Goal: Participate in discussion: Engage in conversation with other users on a specific topic

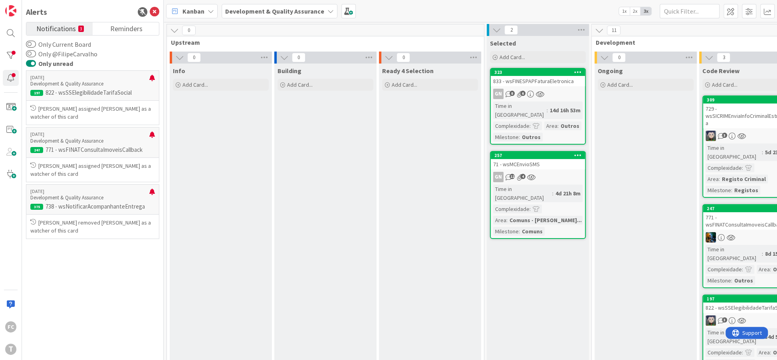
scroll to position [49, 190]
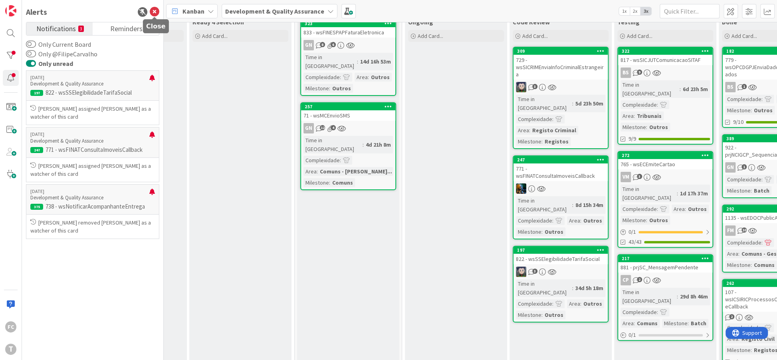
click at [157, 11] on icon at bounding box center [155, 12] width 10 height 10
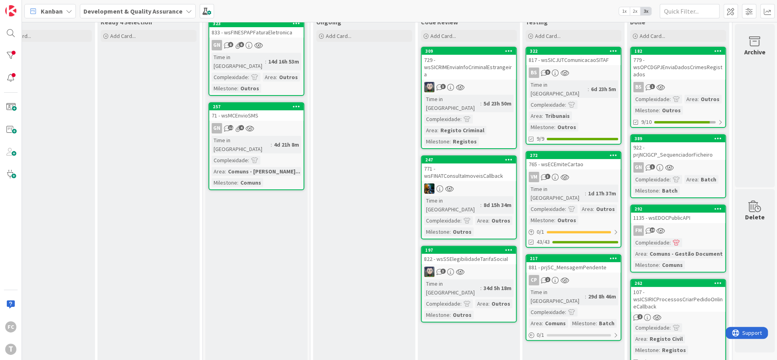
scroll to position [0, 140]
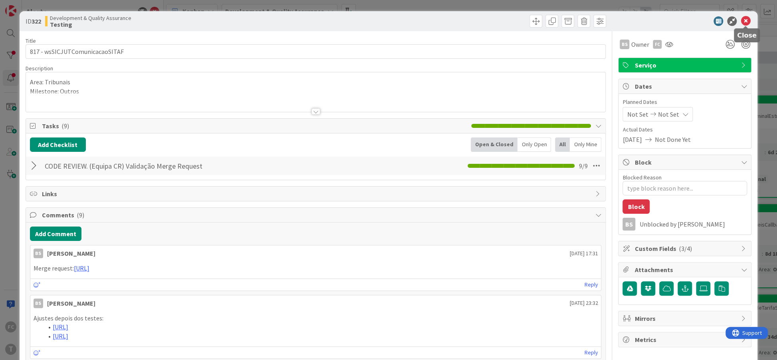
click at [748, 22] on icon at bounding box center [746, 21] width 10 height 10
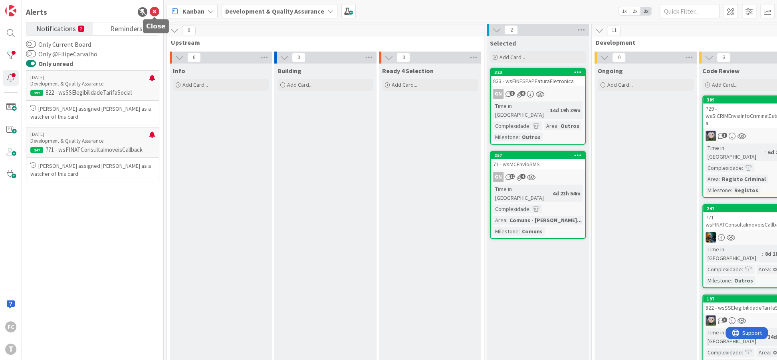
click at [151, 11] on icon at bounding box center [155, 12] width 10 height 10
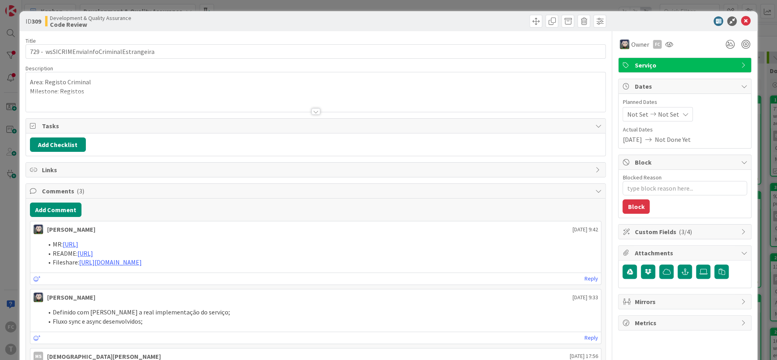
type textarea "x"
